Goal: Information Seeking & Learning: Check status

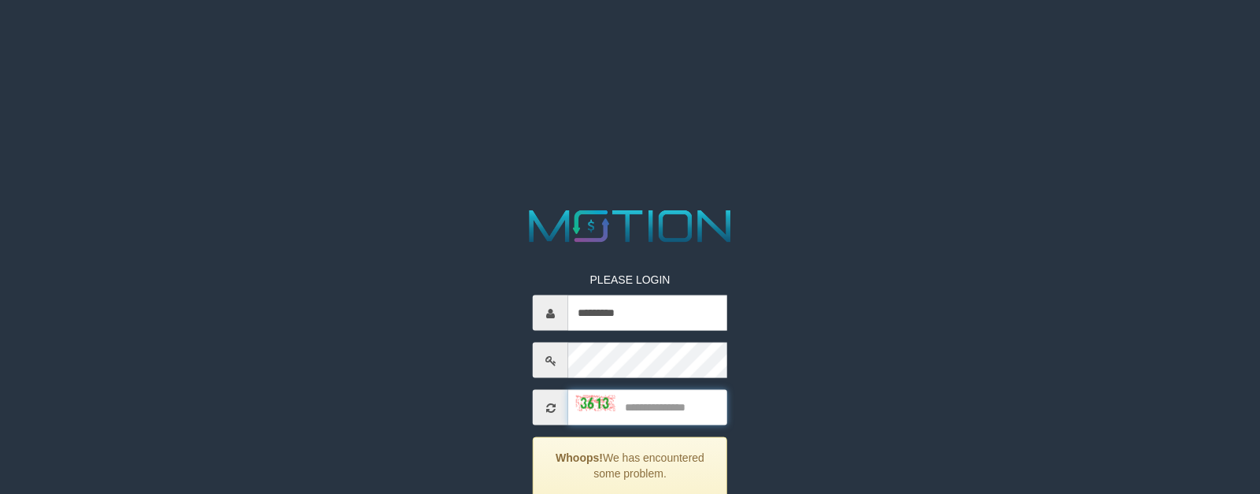
click at [654, 401] on input "text" at bounding box center [647, 407] width 159 height 35
type input "****"
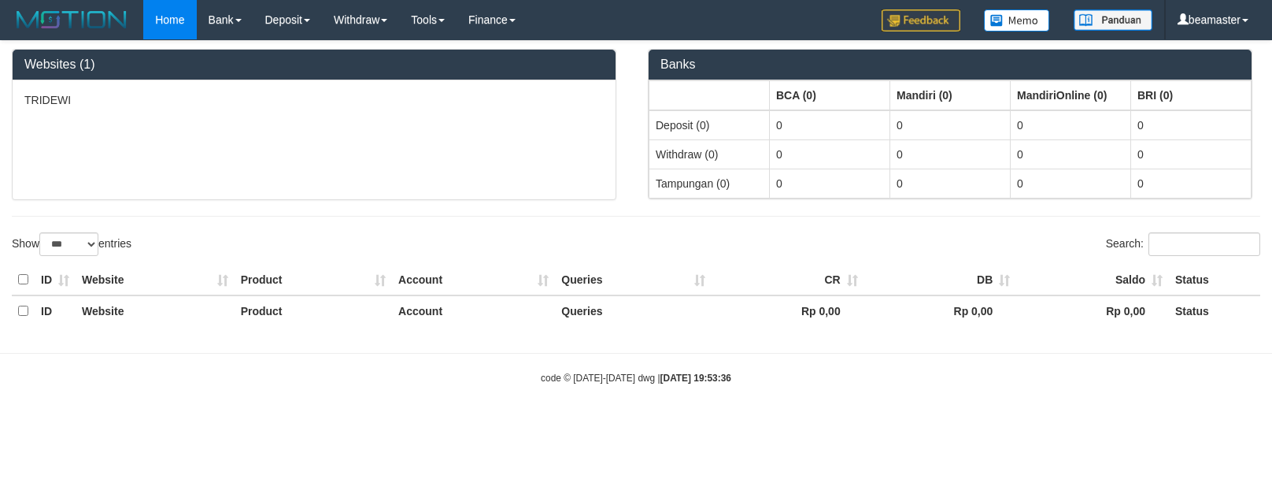
select select "***"
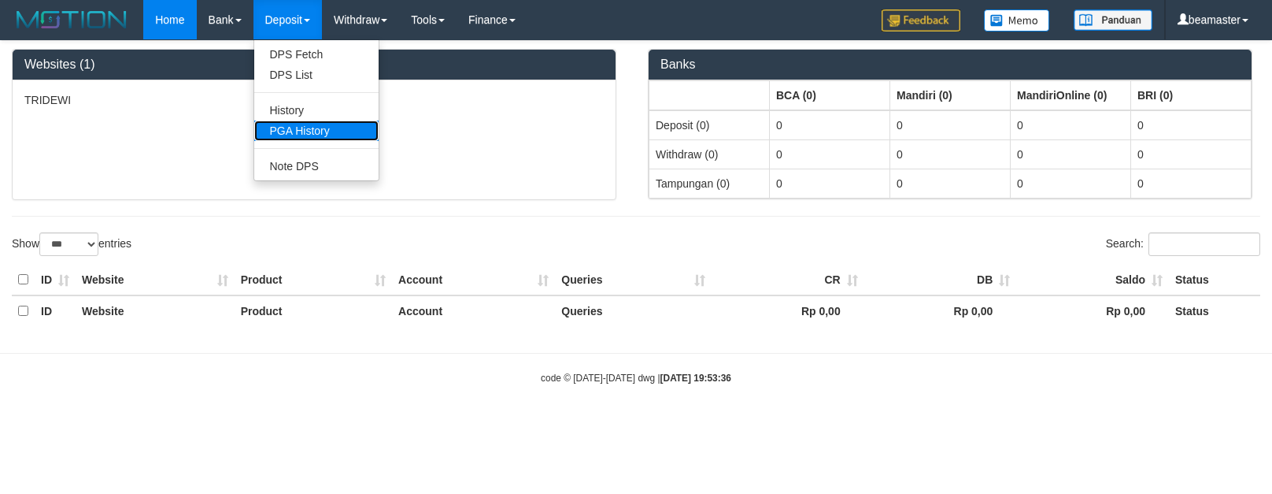
click at [287, 127] on link "PGA History" at bounding box center [316, 130] width 124 height 20
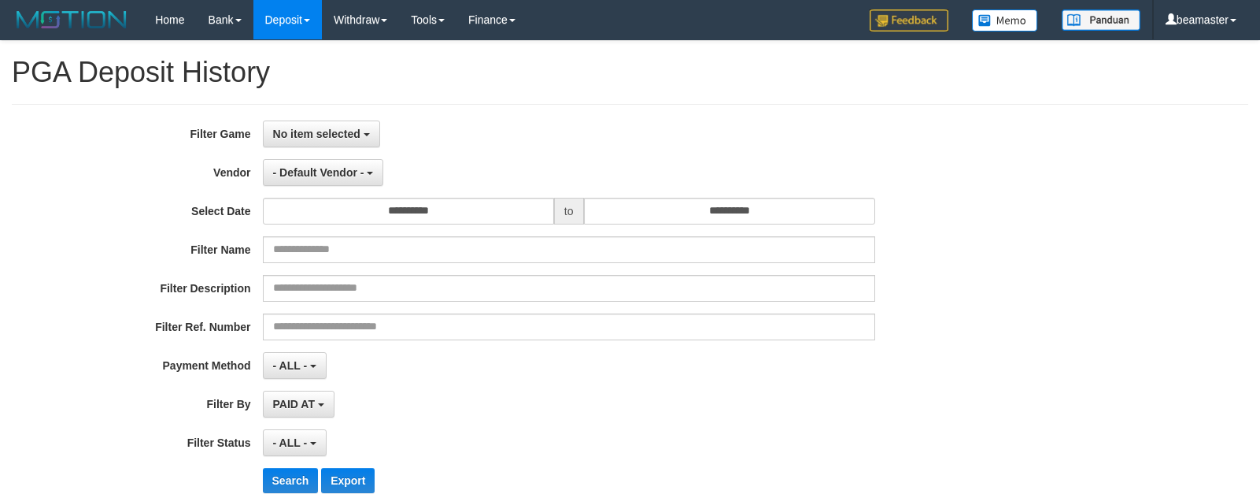
select select
select select "**"
click at [316, 128] on span "No item selected" at bounding box center [316, 134] width 87 height 13
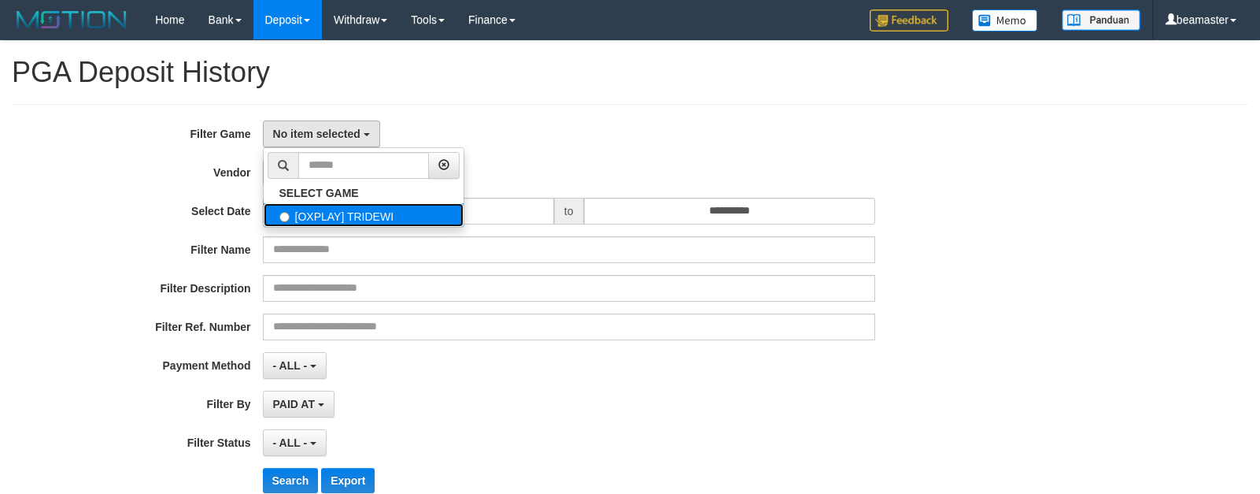
click at [309, 211] on label "[OXPLAY] TRIDEWI" at bounding box center [364, 215] width 200 height 24
select select "***"
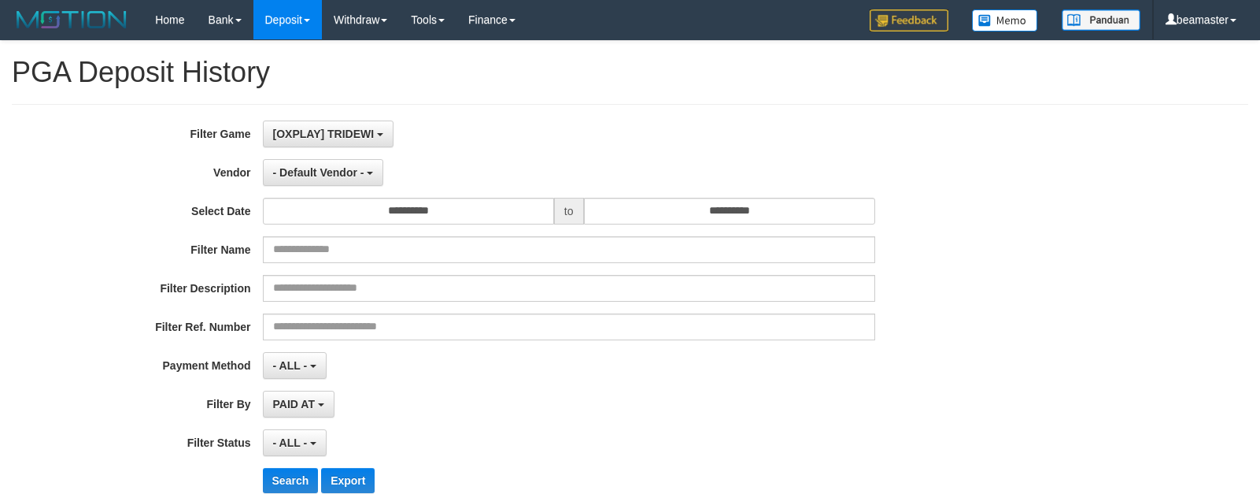
scroll to position [14, 0]
click at [314, 157] on div "**********" at bounding box center [525, 312] width 1050 height 384
click at [311, 171] on span "- Default Vendor -" at bounding box center [318, 172] width 91 height 13
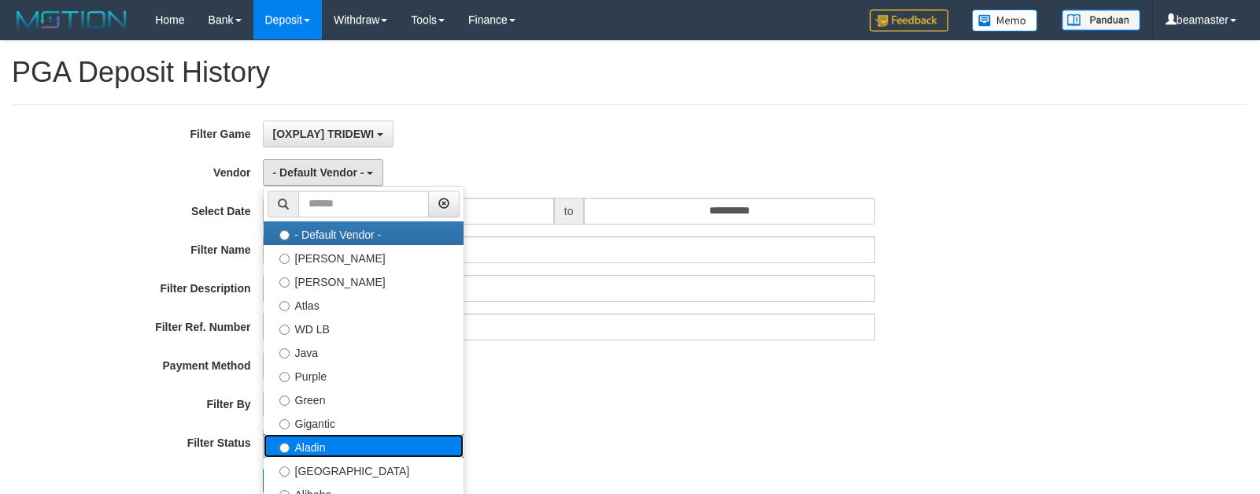
click at [320, 449] on label "Aladin" at bounding box center [364, 446] width 200 height 24
select select "**********"
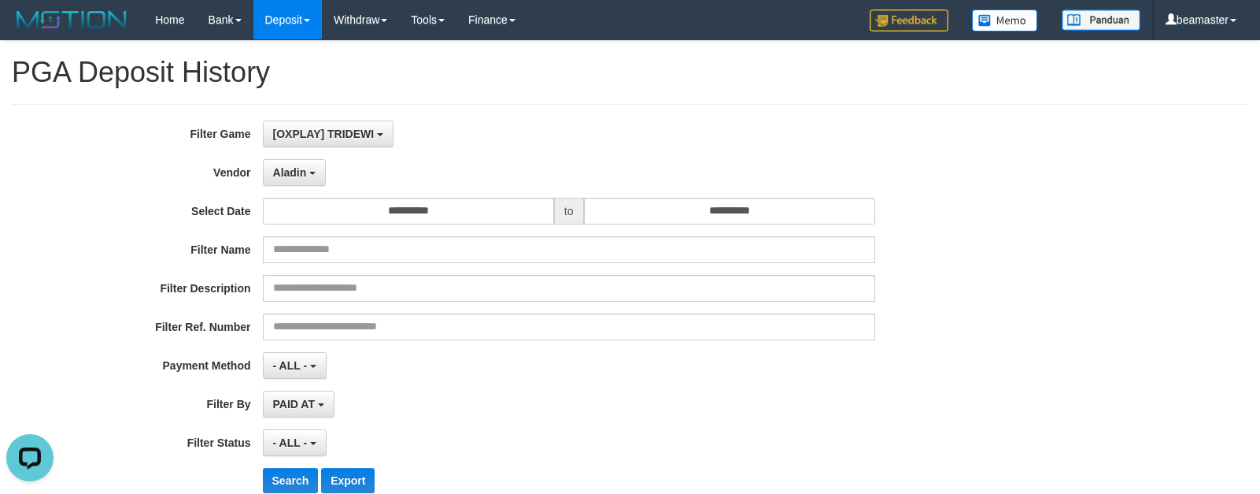
scroll to position [0, 0]
click at [379, 221] on input "**********" at bounding box center [408, 211] width 291 height 27
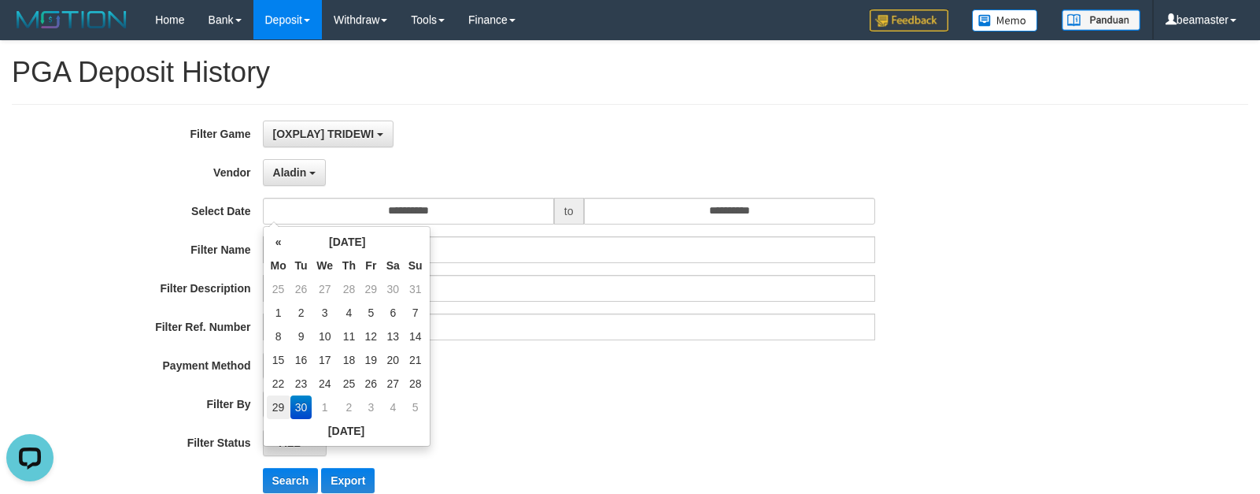
click at [283, 408] on td "29" at bounding box center [279, 407] width 24 height 24
type input "**********"
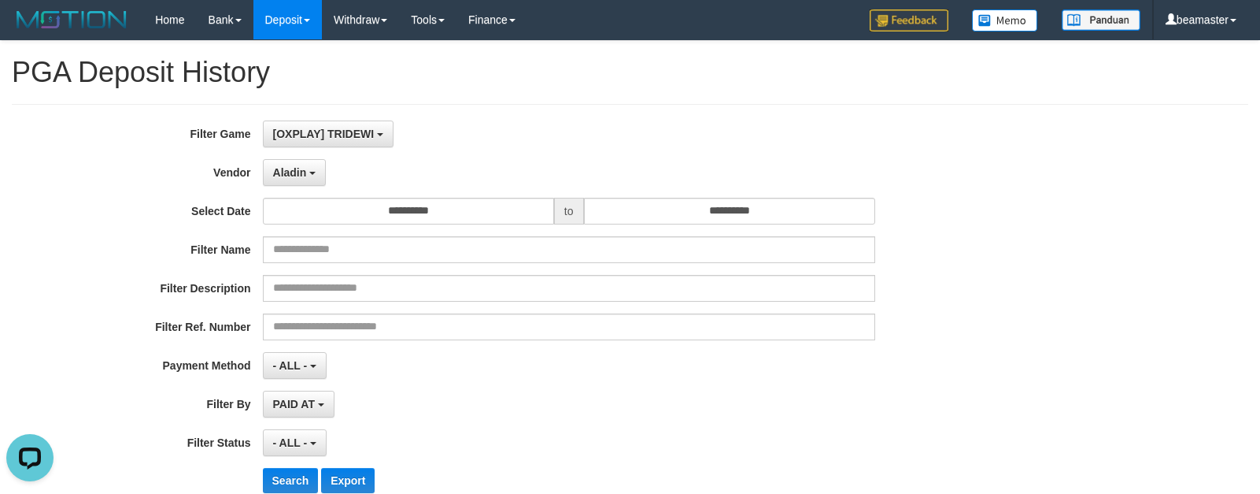
click at [220, 384] on div "**********" at bounding box center [525, 312] width 1050 height 384
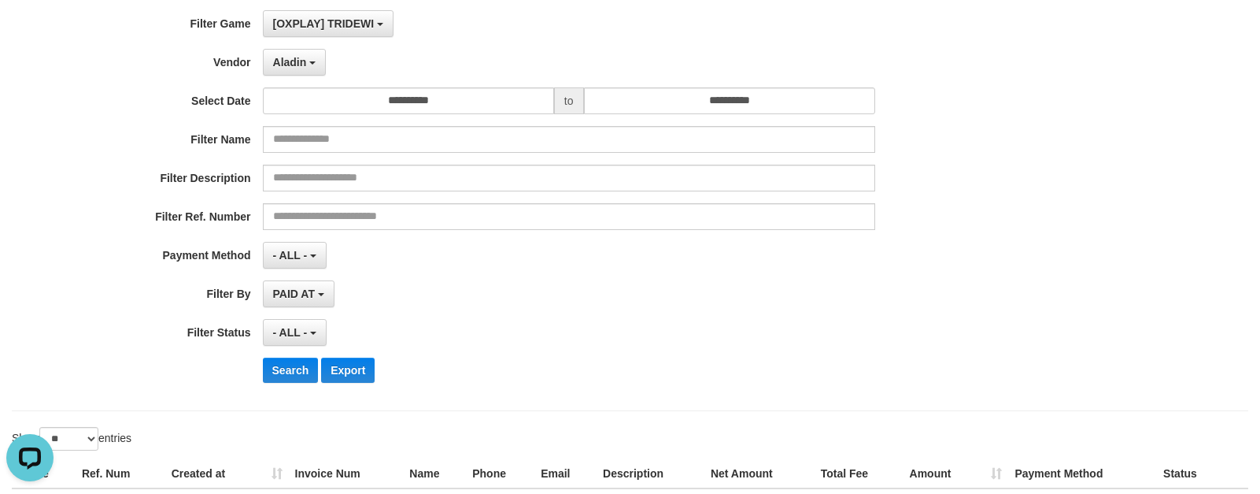
scroll to position [232, 0]
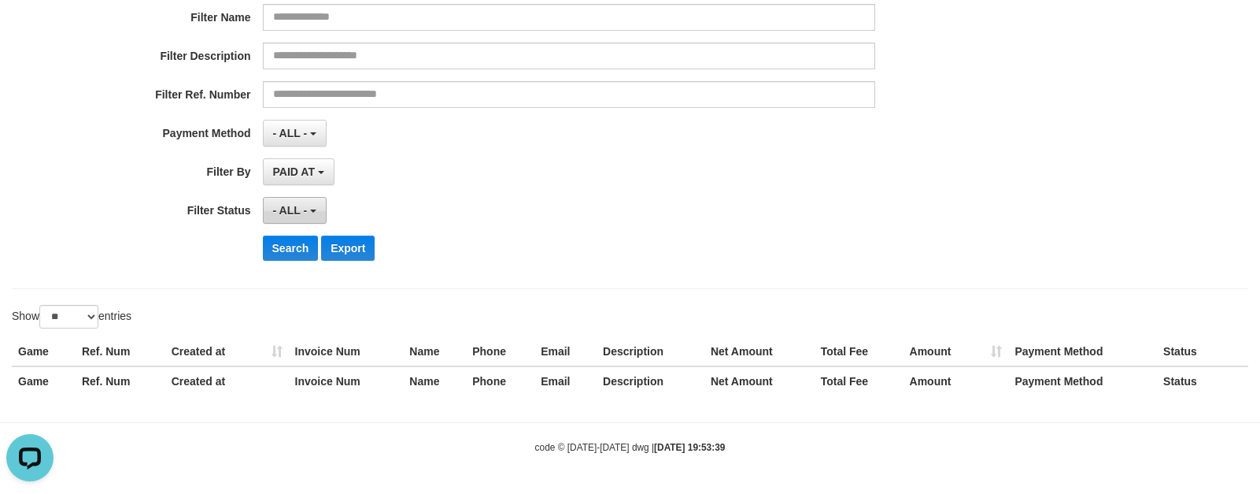
click at [292, 210] on span "- ALL -" at bounding box center [290, 210] width 35 height 13
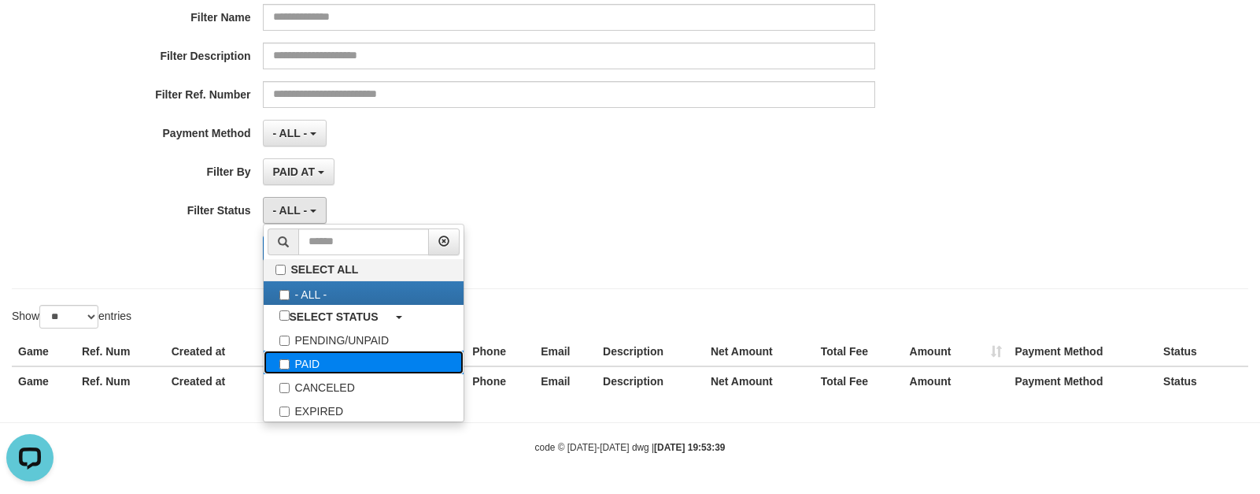
click at [301, 361] on label "PAID" at bounding box center [364, 362] width 200 height 24
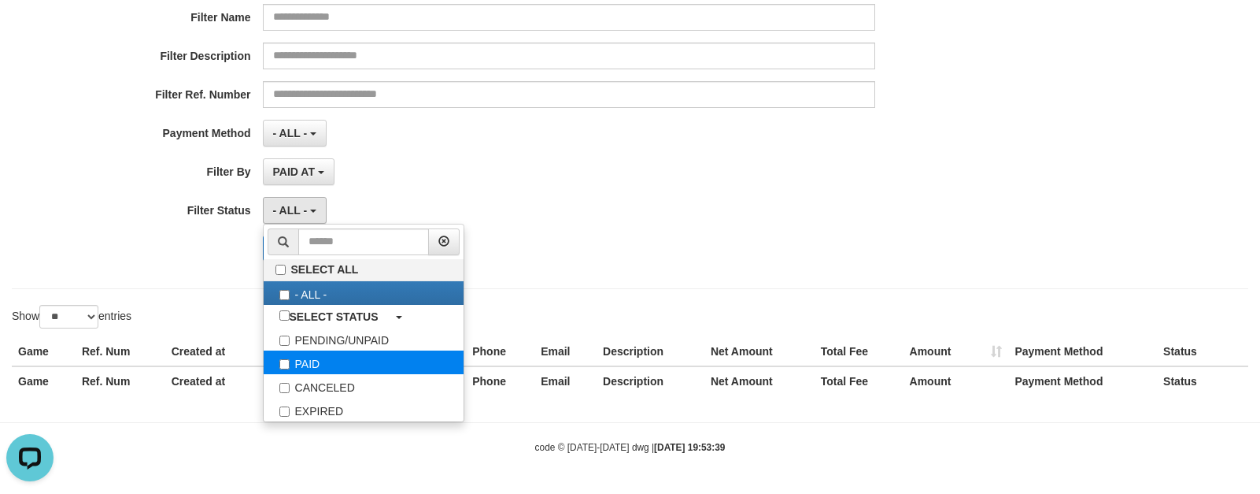
select select "*"
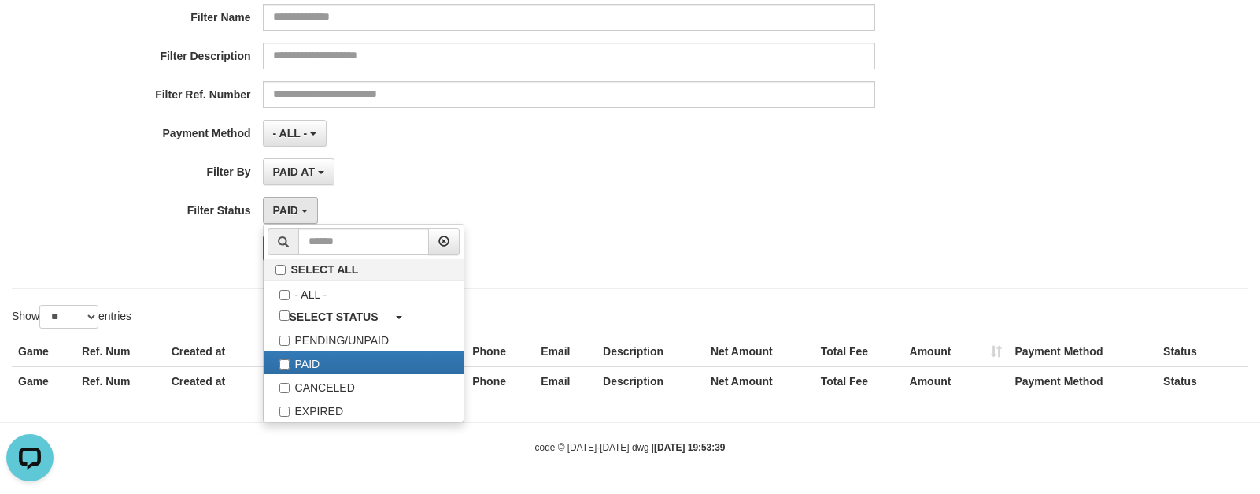
drag, startPoint x: 700, startPoint y: 190, endPoint x: 335, endPoint y: 242, distance: 369.0
click at [689, 192] on div "**********" at bounding box center [525, 80] width 1050 height 384
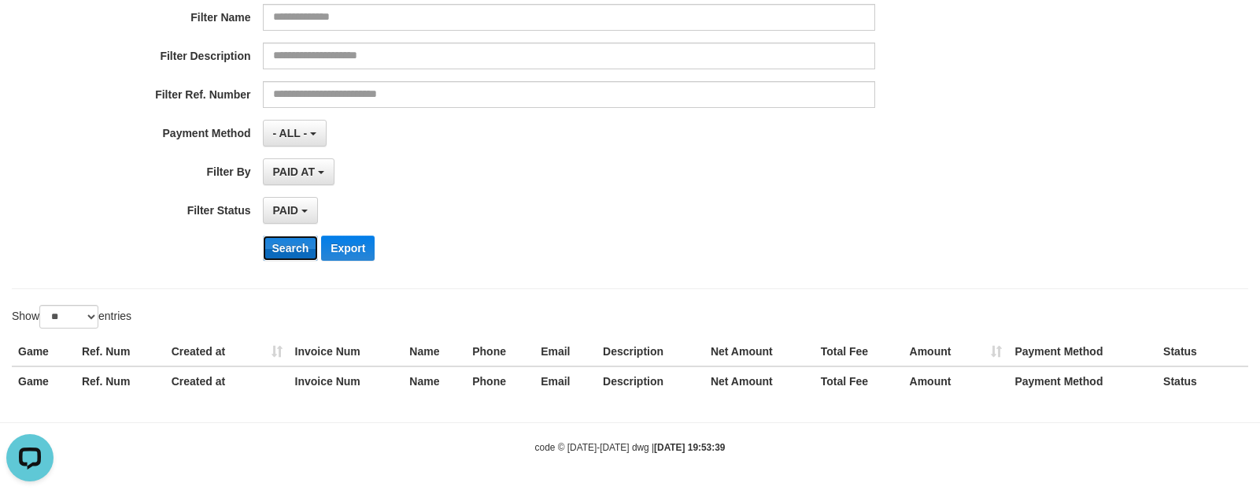
click at [286, 245] on button "Search" at bounding box center [291, 247] width 56 height 25
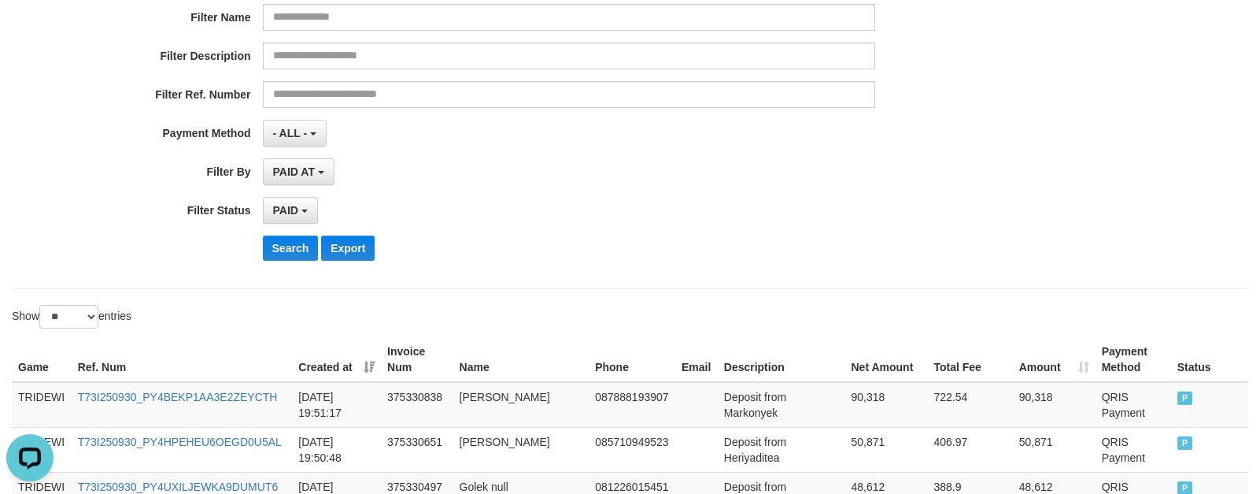
click at [790, 248] on div "Search Export" at bounding box center [657, 247] width 788 height 25
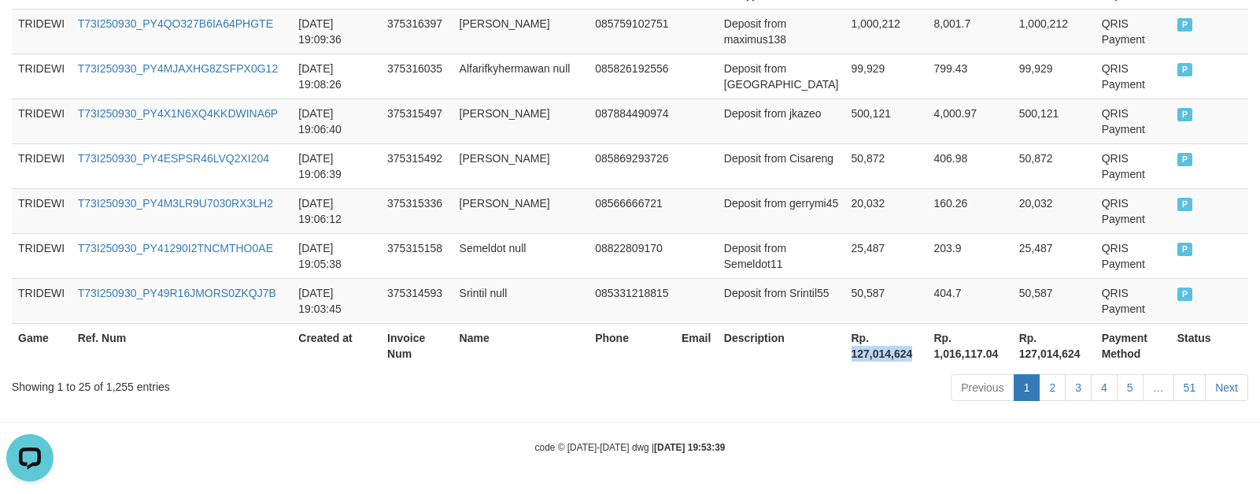
drag, startPoint x: 824, startPoint y: 351, endPoint x: 891, endPoint y: 355, distance: 67.0
click at [891, 355] on th "Rp. 127,014,624" at bounding box center [886, 345] width 83 height 45
copy th "127,014,624"
drag, startPoint x: 949, startPoint y: 356, endPoint x: 921, endPoint y: 361, distance: 28.0
click at [948, 355] on th "Rp. 1,016,117.04" at bounding box center [969, 345] width 85 height 45
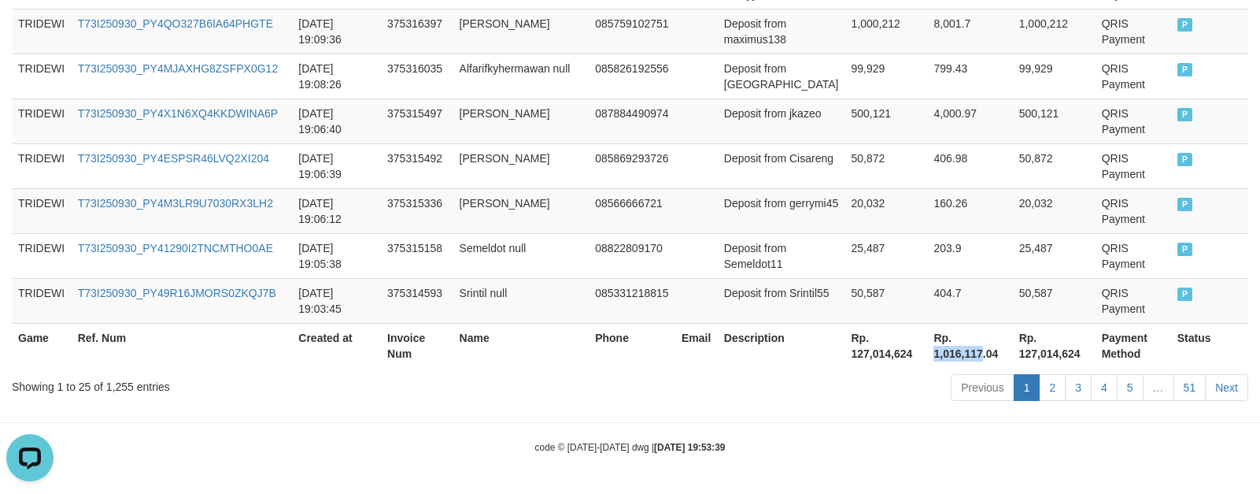
drag, startPoint x: 907, startPoint y: 353, endPoint x: 959, endPoint y: 356, distance: 52.0
click at [959, 356] on th "Rp. 1,016,117.04" at bounding box center [969, 345] width 85 height 45
copy th "1,016,117"
click at [718, 197] on td "Deposit from gerrymi45" at bounding box center [782, 210] width 128 height 45
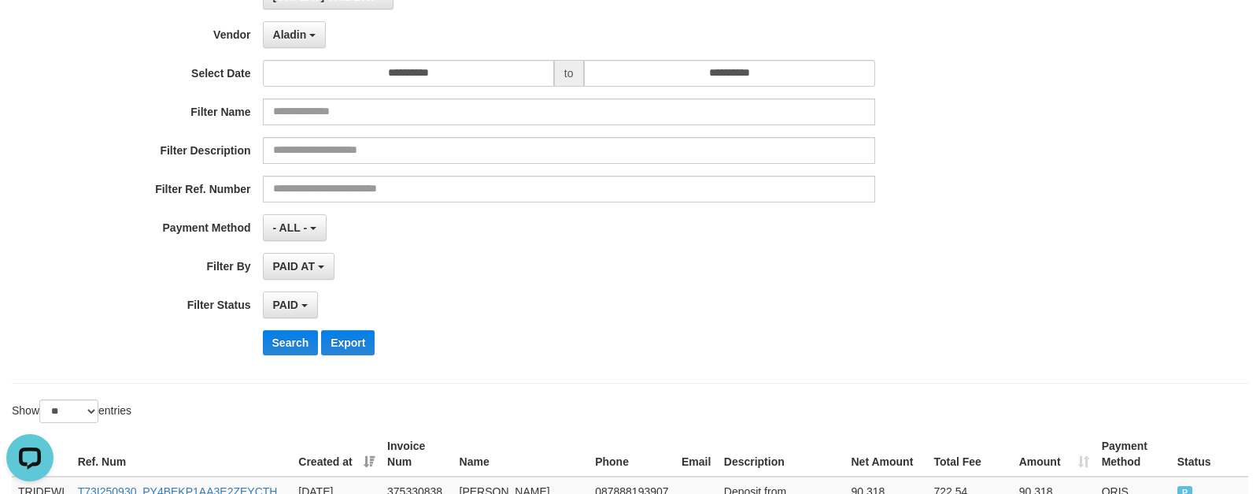
scroll to position [0, 0]
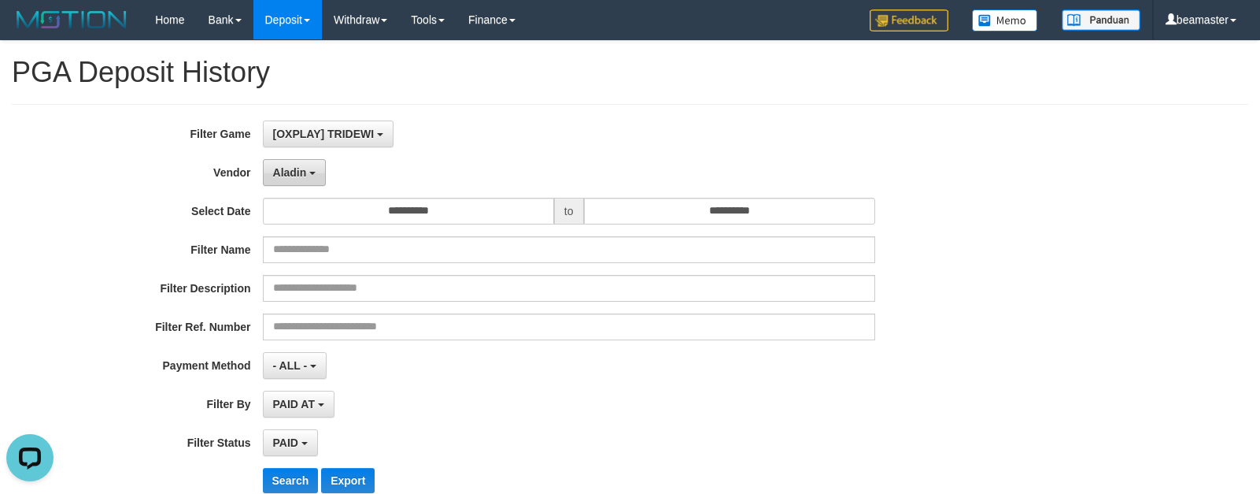
click at [288, 174] on span "Aladin" at bounding box center [290, 172] width 34 height 13
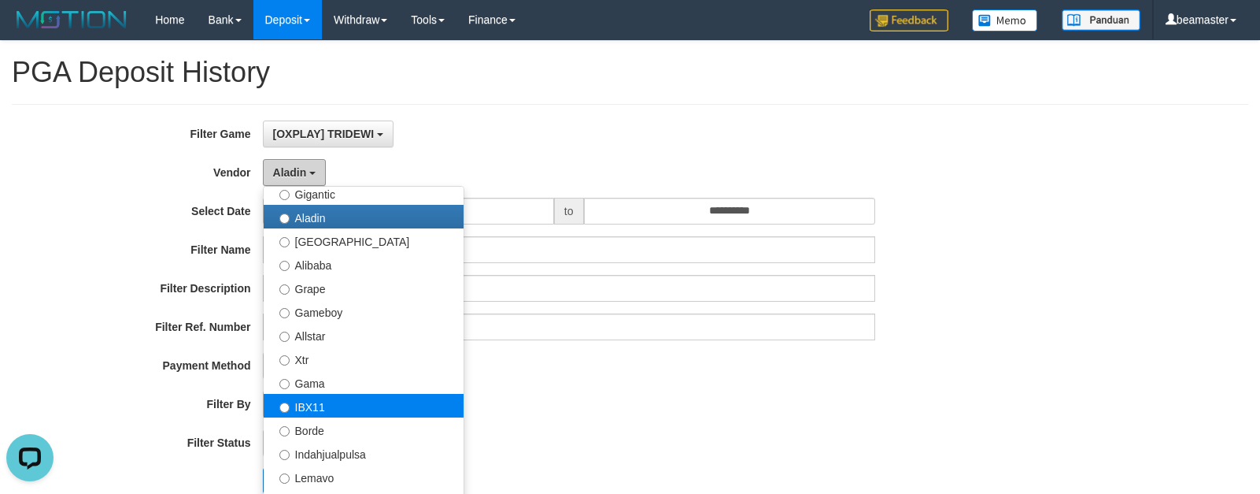
scroll to position [236, 0]
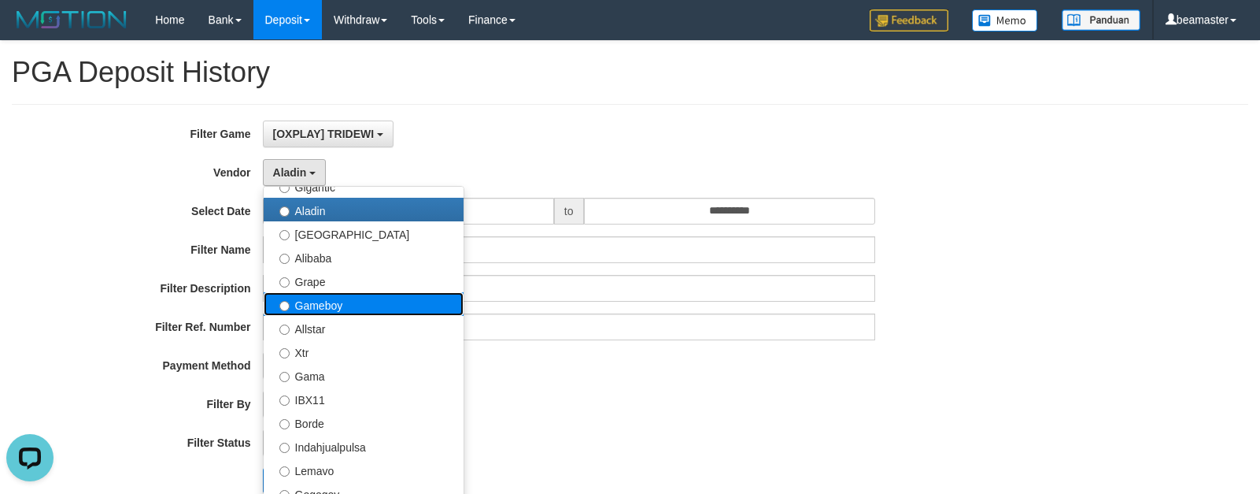
click at [341, 305] on label "Gameboy" at bounding box center [364, 304] width 200 height 24
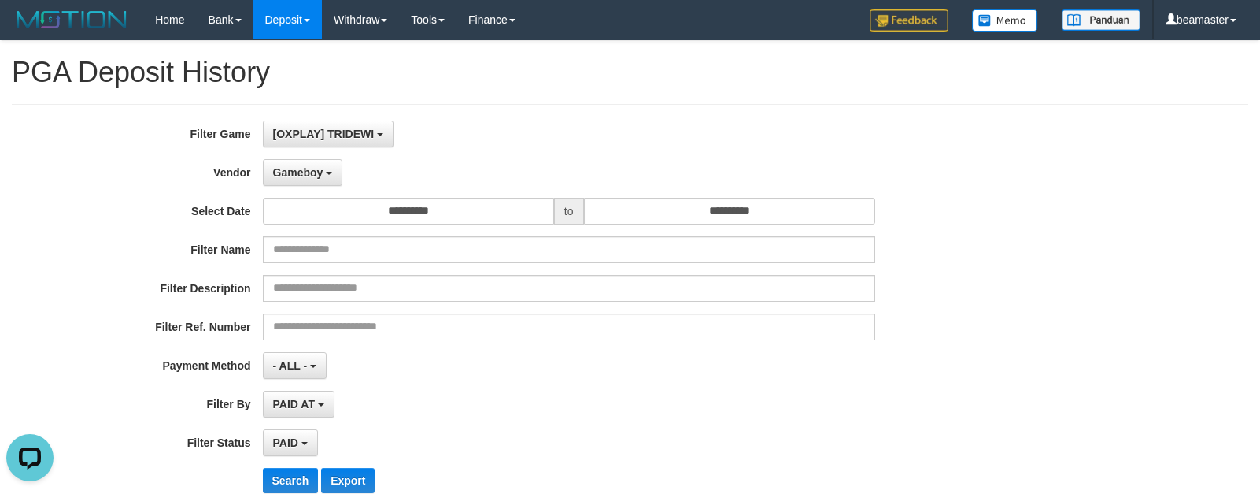
scroll to position [315, 0]
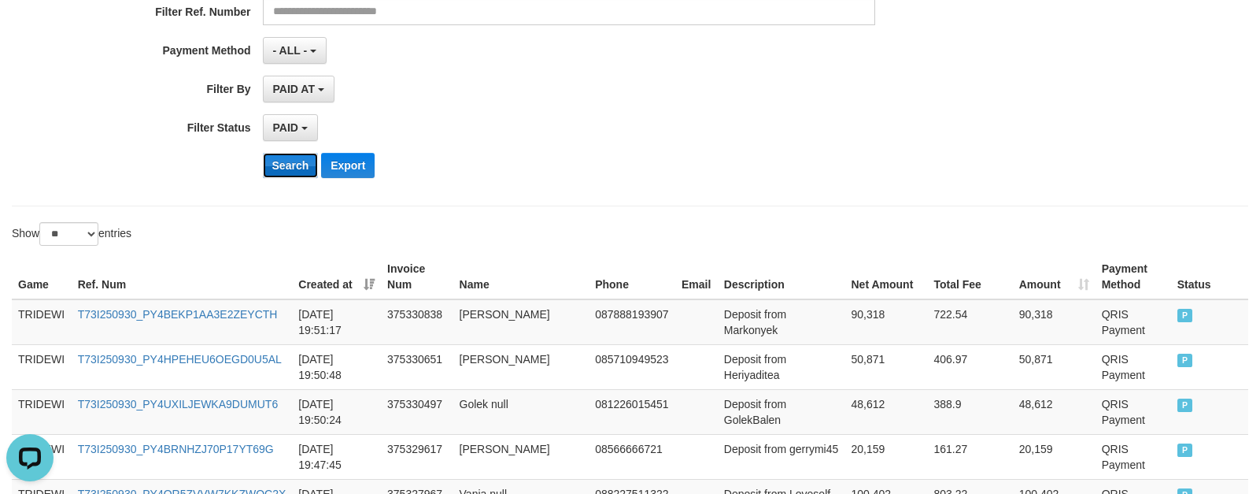
click at [285, 170] on button "Search" at bounding box center [291, 165] width 56 height 25
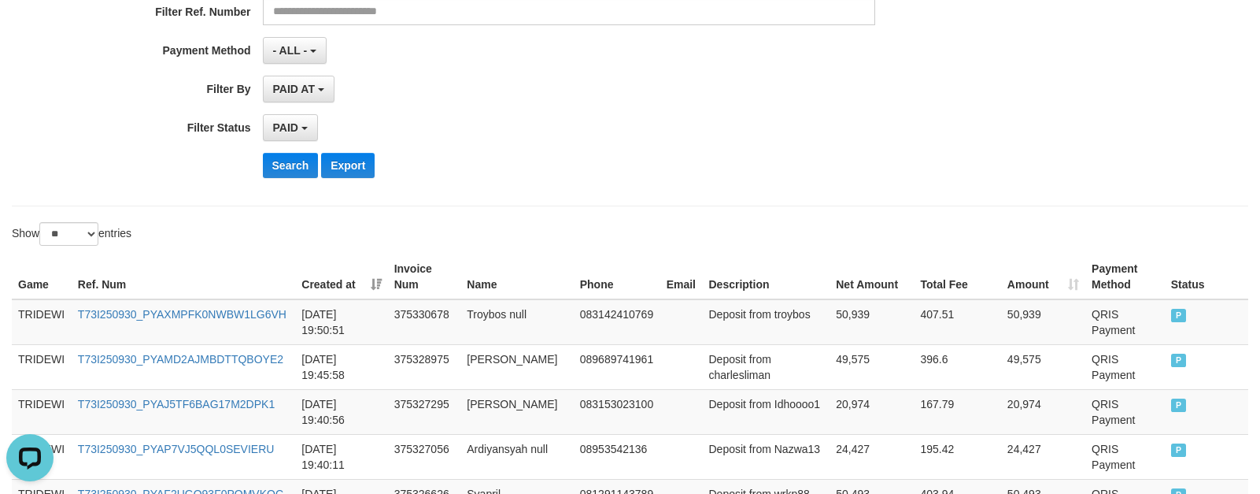
click at [689, 155] on div "Search Export" at bounding box center [657, 165] width 788 height 25
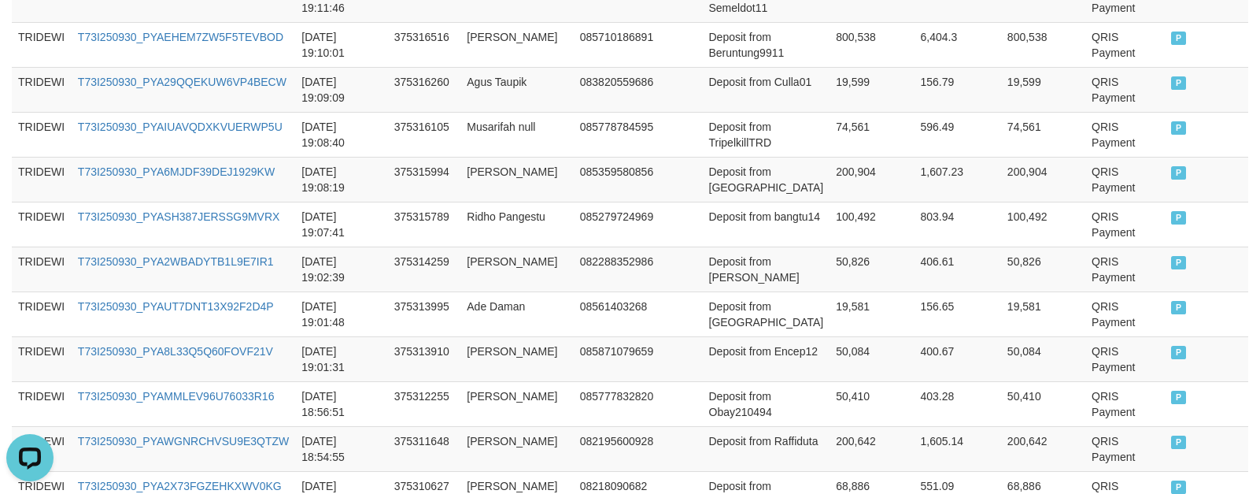
scroll to position [1413, 0]
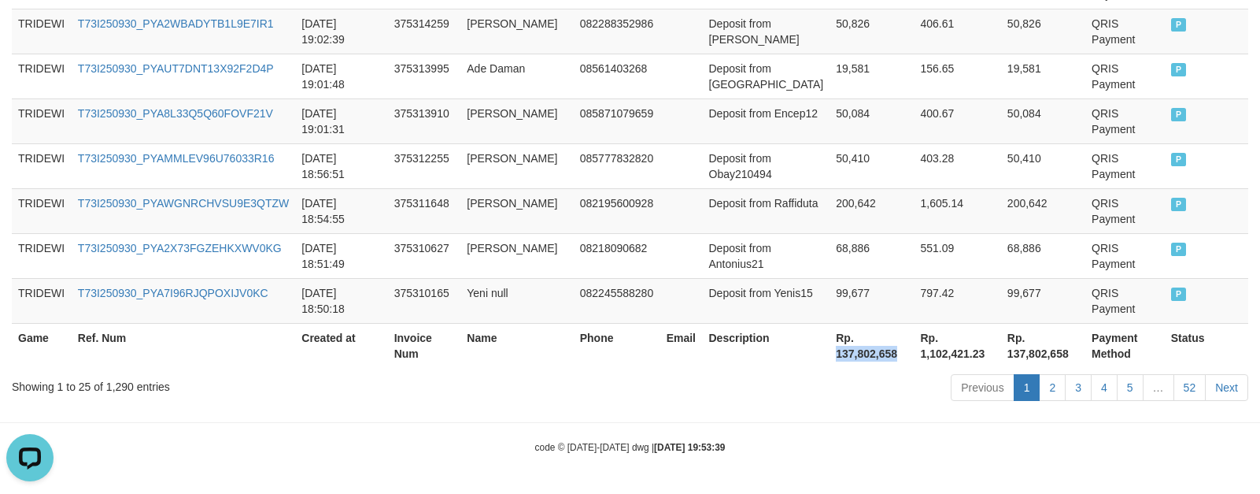
drag, startPoint x: 827, startPoint y: 353, endPoint x: 886, endPoint y: 354, distance: 59.0
click at [886, 354] on th "Rp. 137,802,658" at bounding box center [872, 345] width 84 height 45
copy th "137,802,658"
click at [951, 342] on th "Rp. 1,102,421.23" at bounding box center [957, 345] width 87 height 45
drag, startPoint x: 908, startPoint y: 352, endPoint x: 959, endPoint y: 351, distance: 50.4
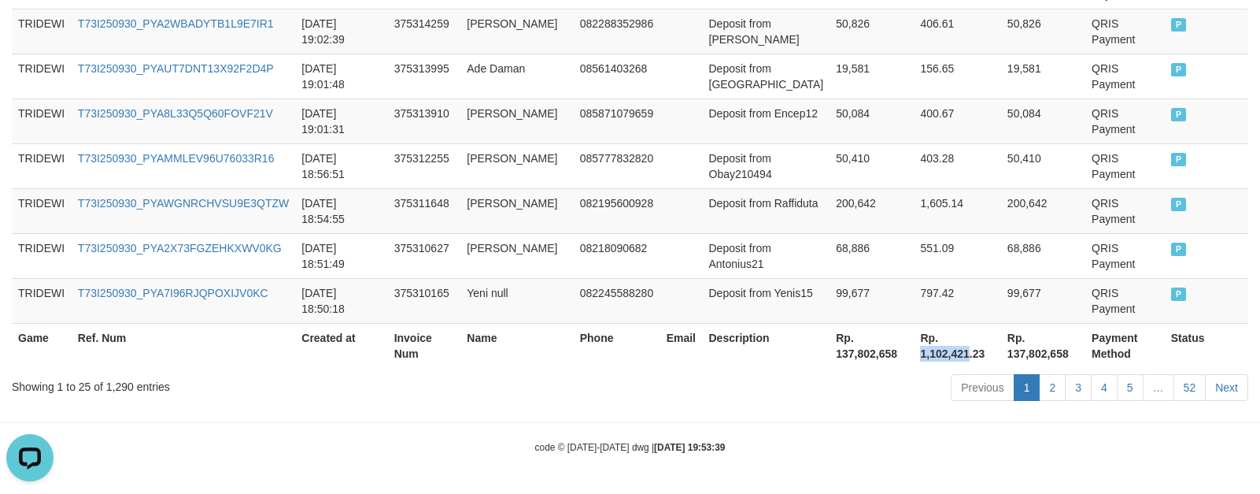
click at [959, 351] on th "Rp. 1,102,421.23" at bounding box center [957, 345] width 87 height 45
copy th "1,102,421"
click at [660, 196] on td "082195600928" at bounding box center [617, 210] width 87 height 45
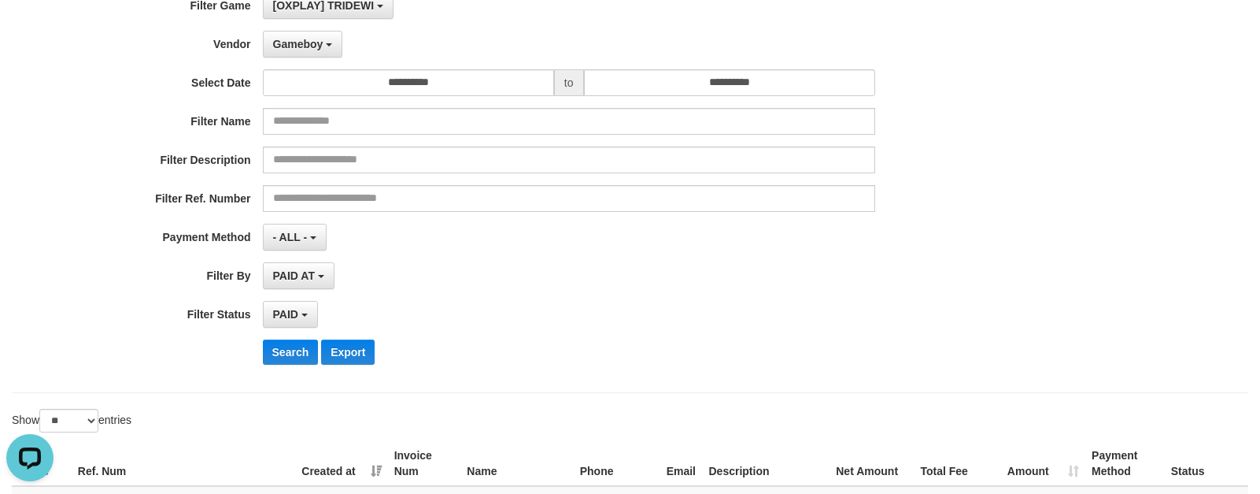
scroll to position [0, 0]
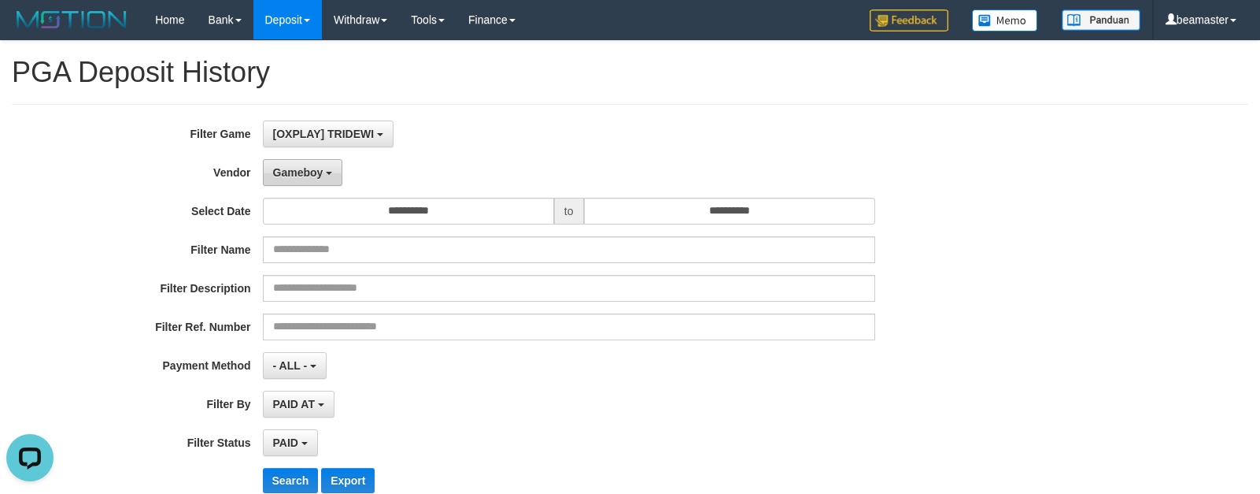
click at [309, 183] on button "Gameboy" at bounding box center [303, 172] width 80 height 27
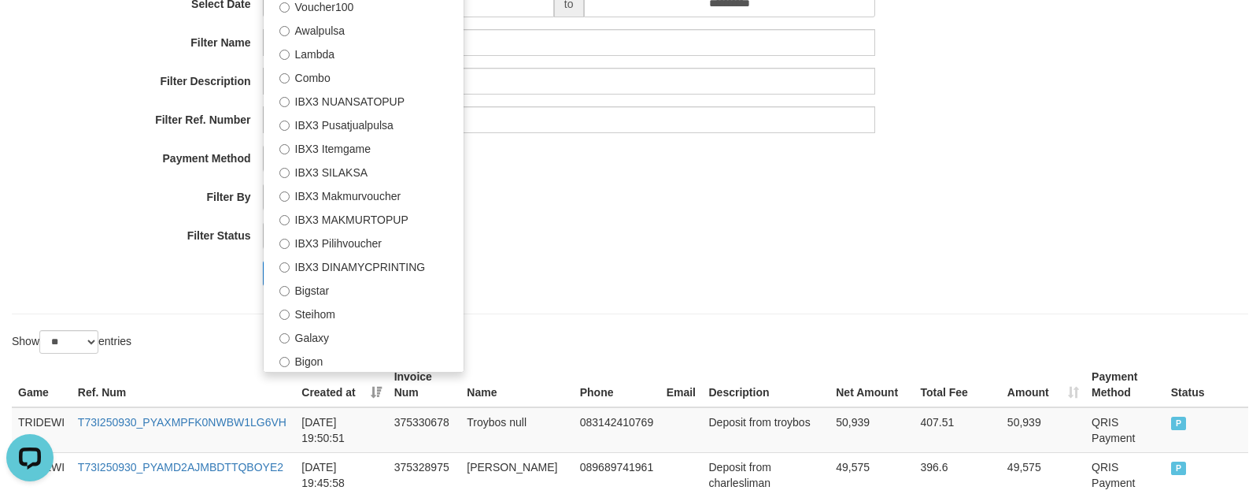
scroll to position [236, 0]
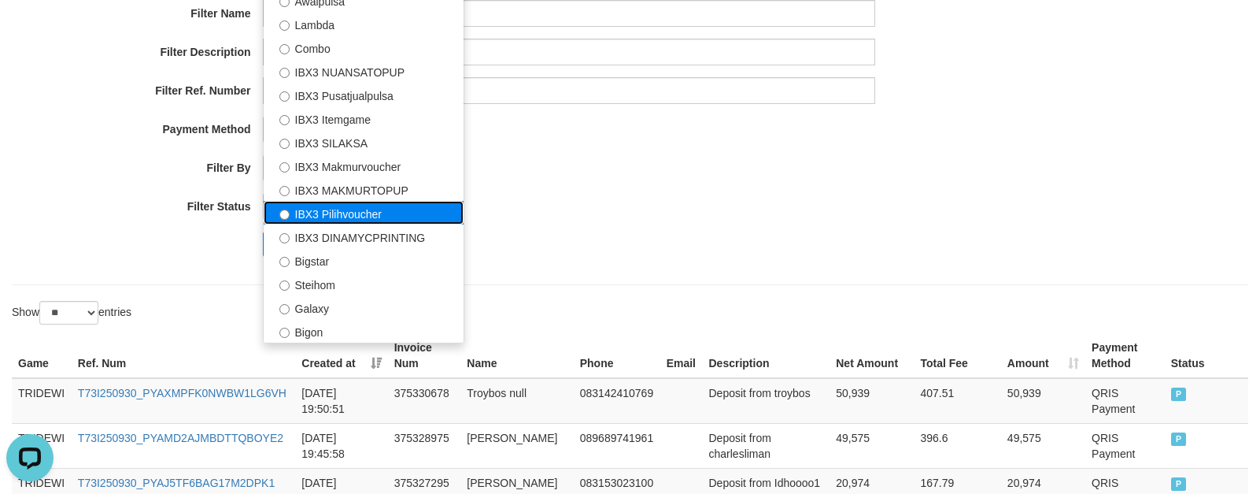
click at [327, 212] on label "IBX3 Pilihvoucher" at bounding box center [364, 213] width 200 height 24
select select "**********"
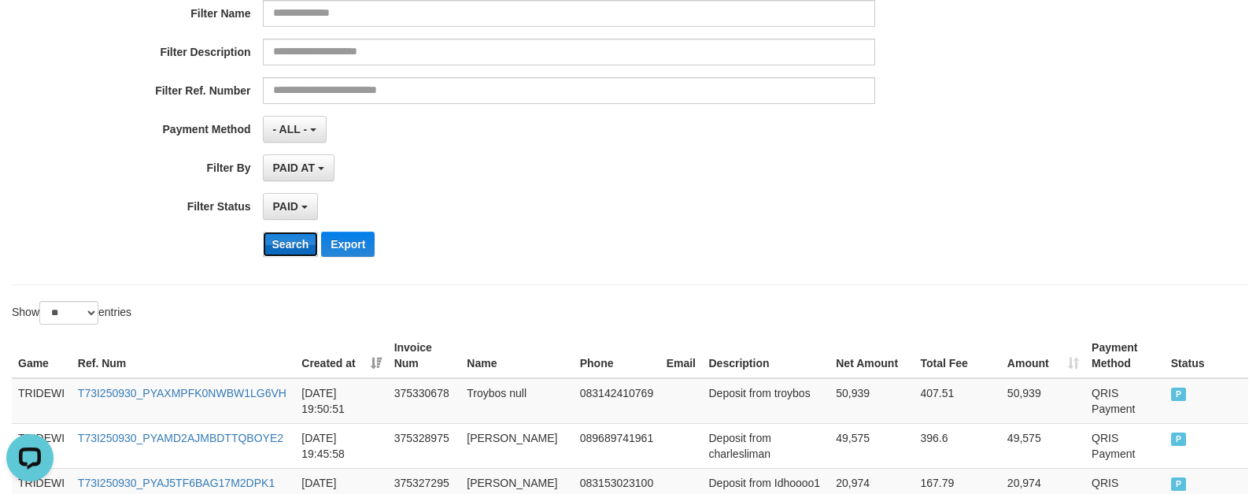
click at [284, 249] on button "Search" at bounding box center [291, 243] width 56 height 25
click at [787, 213] on div "PAID SELECT ALL - ALL - SELECT STATUS PENDING/UNPAID PAID CANCELED EXPIRED" at bounding box center [569, 206] width 612 height 27
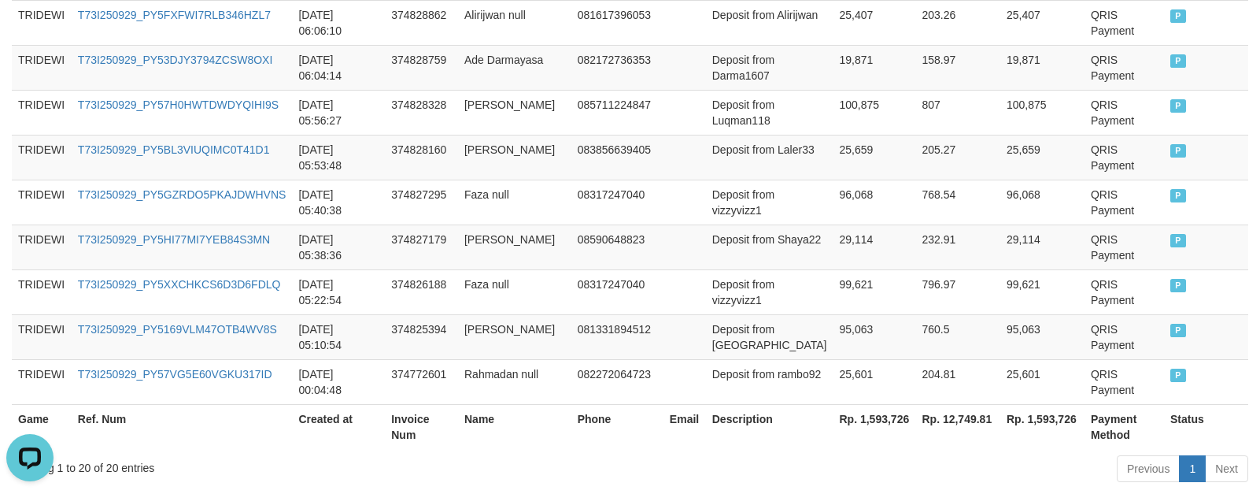
scroll to position [1189, 0]
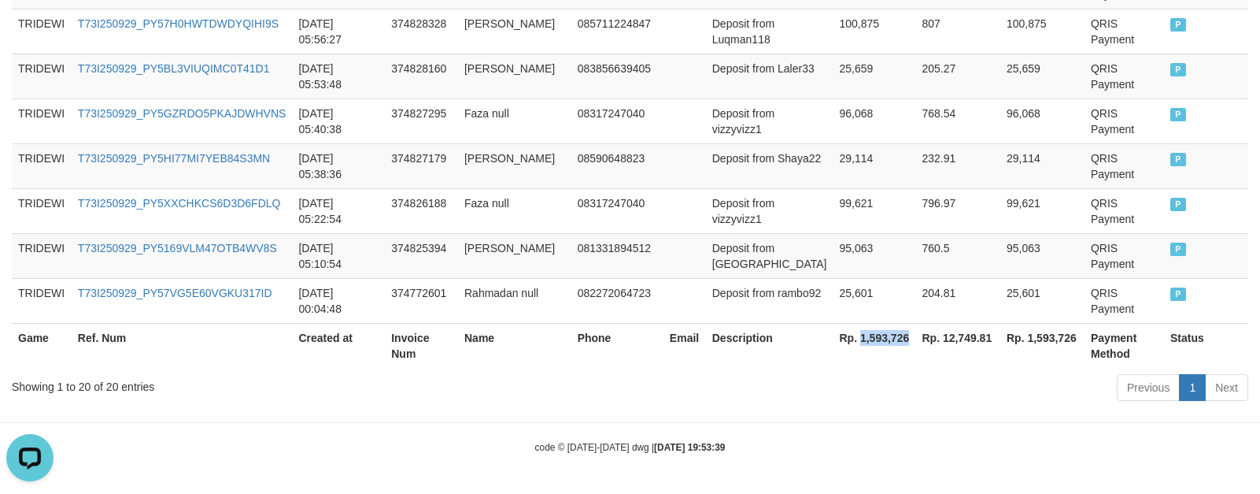
drag, startPoint x: 851, startPoint y: 336, endPoint x: 901, endPoint y: 341, distance: 50.6
click at [901, 341] on th "Rp. 1,593,726" at bounding box center [874, 345] width 83 height 45
copy th "1,593,726"
click at [949, 336] on th "Rp. 12,749.81" at bounding box center [957, 345] width 85 height 45
drag, startPoint x: 931, startPoint y: 340, endPoint x: 966, endPoint y: 338, distance: 34.7
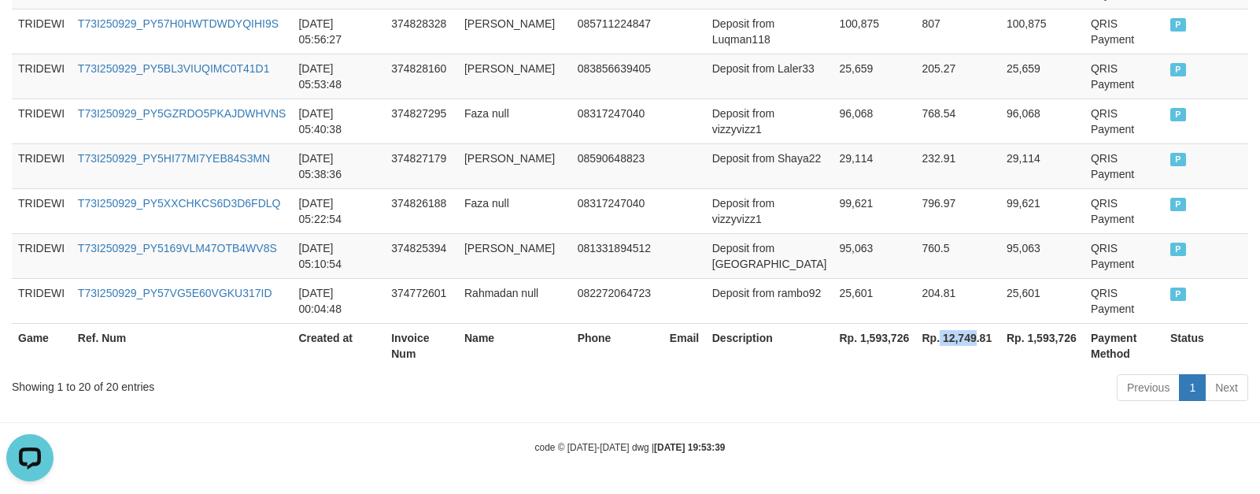
click at [966, 338] on th "Rp. 12,749.81" at bounding box center [957, 345] width 85 height 45
copy th "12,749"
